Goal: Task Accomplishment & Management: Complete application form

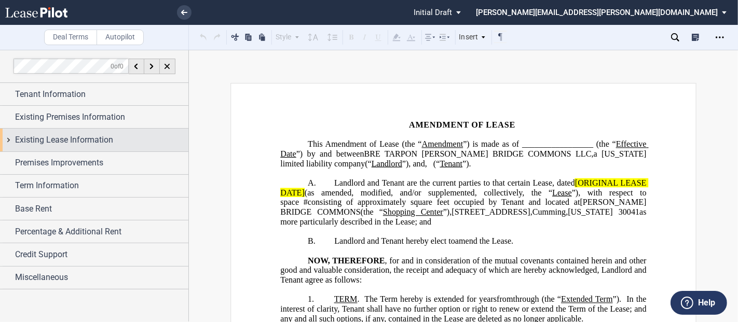
click at [8, 137] on div "Existing Lease Information" at bounding box center [94, 140] width 188 height 22
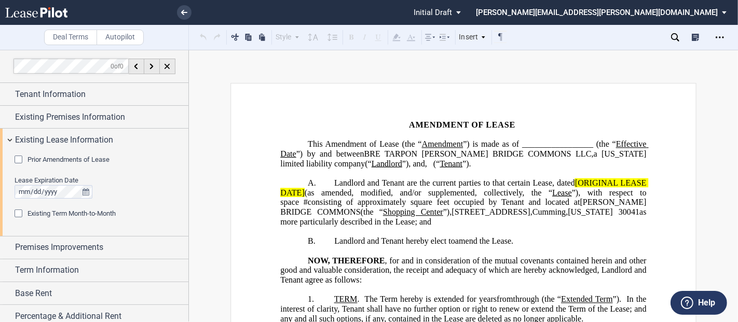
click at [18, 159] on div "Prior Amendments of Lease" at bounding box center [20, 161] width 10 height 10
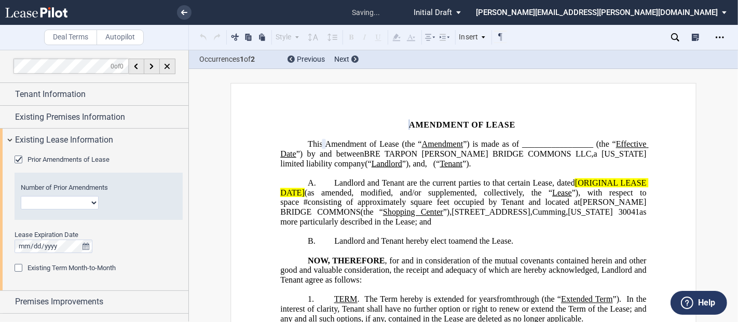
click at [56, 201] on select "1 2 3 4 5 6 7 8 9 10 11 12" at bounding box center [60, 202] width 78 height 13
select select "number:3"
click at [21, 196] on select "1 2 3 4 5 6 7 8 9 10 11 12" at bounding box center [60, 202] width 78 height 13
click at [567, 183] on span "Landlord and Tenant are the current parties to that certain Lease, dated" at bounding box center [454, 182] width 241 height 9
click at [569, 183] on span "Landlord and Tenant are the current parties to that certain Lease, dated" at bounding box center [454, 182] width 241 height 9
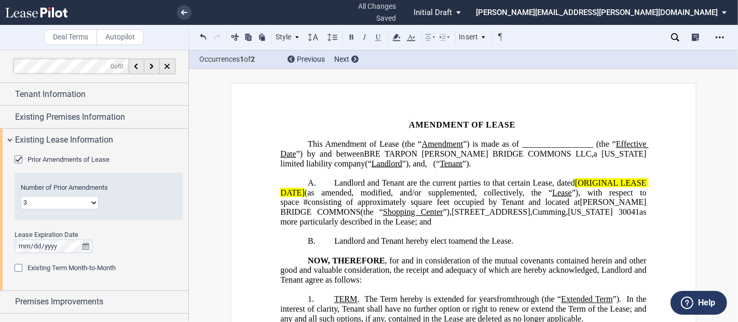
drag, startPoint x: 569, startPoint y: 182, endPoint x: 543, endPoint y: 184, distance: 26.0
click at [569, 182] on span "Landlord and Tenant are the current parties to that certain Lease, dated" at bounding box center [454, 182] width 241 height 9
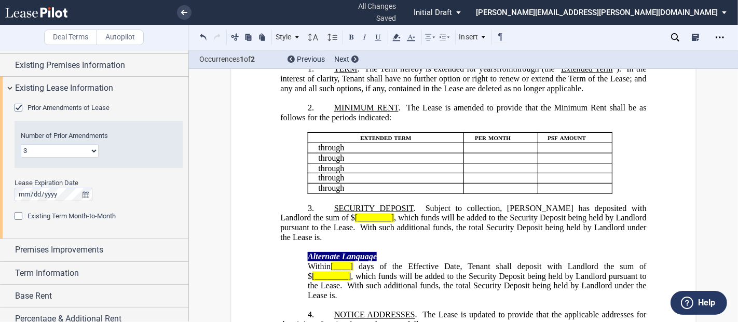
scroll to position [105, 0]
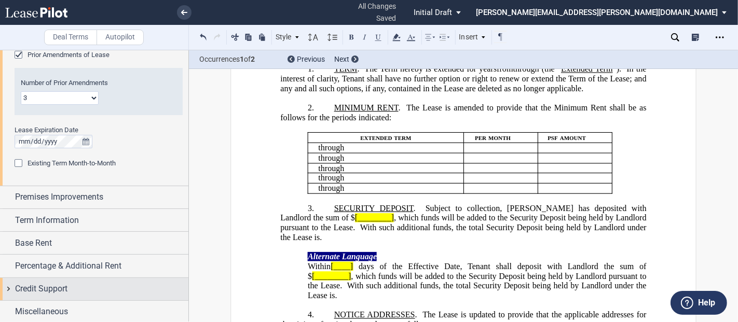
click at [4, 286] on div "Credit Support" at bounding box center [94, 289] width 188 height 22
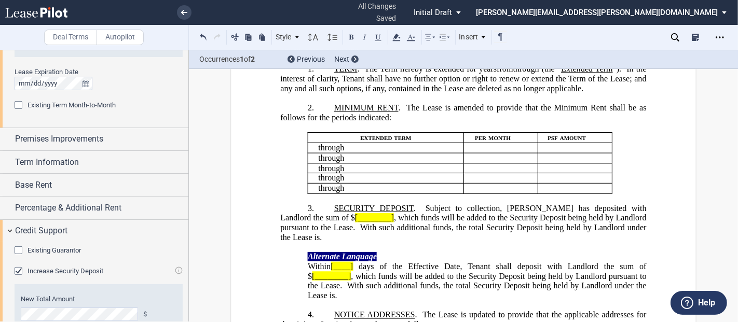
click at [19, 273] on div "Increase Security Deposit" at bounding box center [20, 272] width 10 height 10
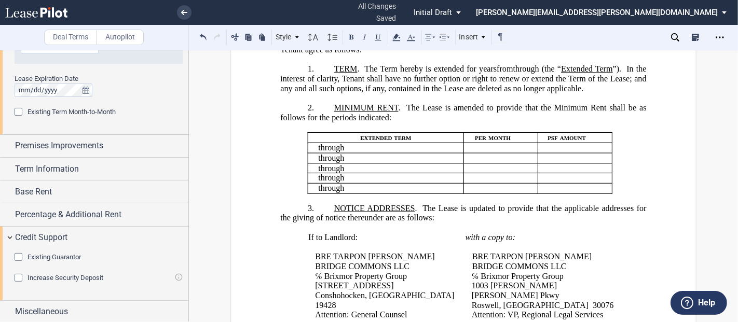
scroll to position [0, 0]
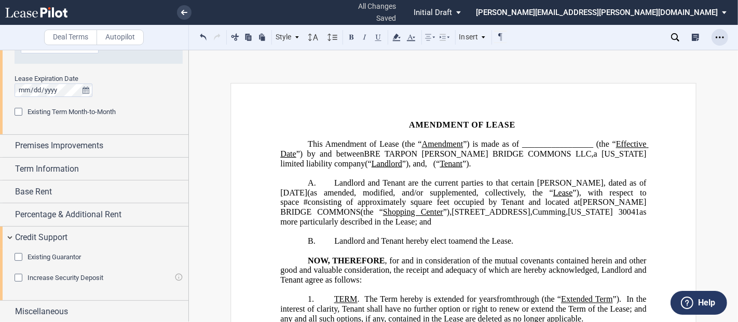
click at [721, 40] on icon "Open Lease options menu" at bounding box center [719, 37] width 8 height 8
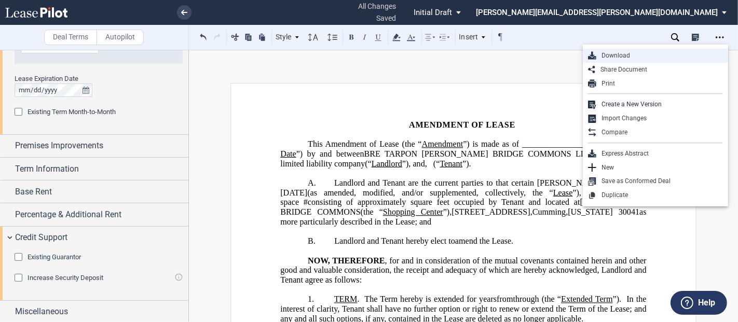
click at [628, 52] on div "Download" at bounding box center [659, 55] width 127 height 9
